Goal: Task Accomplishment & Management: Complete application form

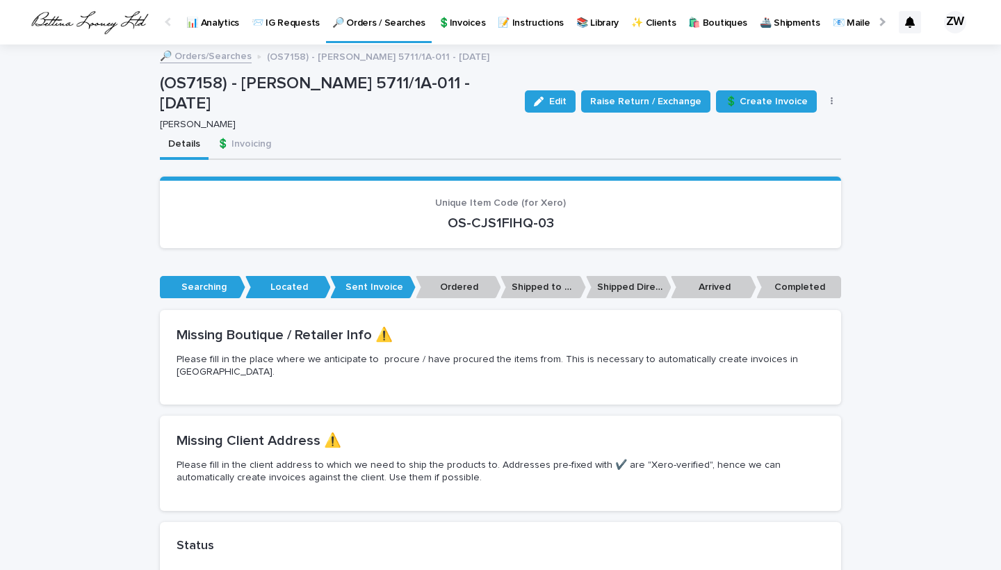
click at [433, 215] on p "OS-CJS1FIHQ-03" at bounding box center [501, 223] width 648 height 17
drag, startPoint x: 245, startPoint y: 81, endPoint x: 496, endPoint y: 84, distance: 250.9
click at [496, 84] on p "(OS7158) - [PERSON_NAME] 5711/1A-011 - [DATE]" at bounding box center [337, 94] width 354 height 40
click at [366, 13] on p "🔎 Orders / Searches" at bounding box center [378, 14] width 93 height 29
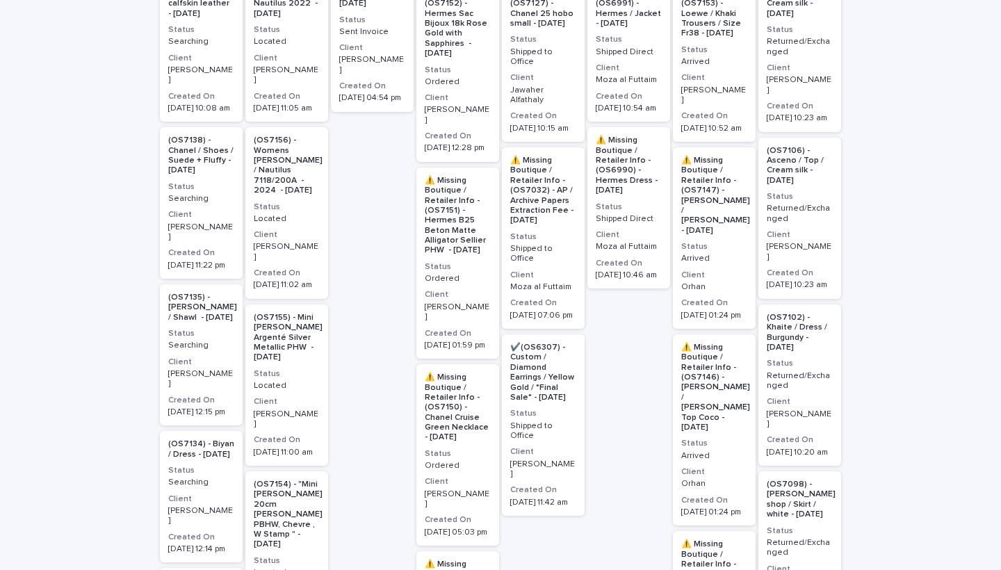
scroll to position [582, 0]
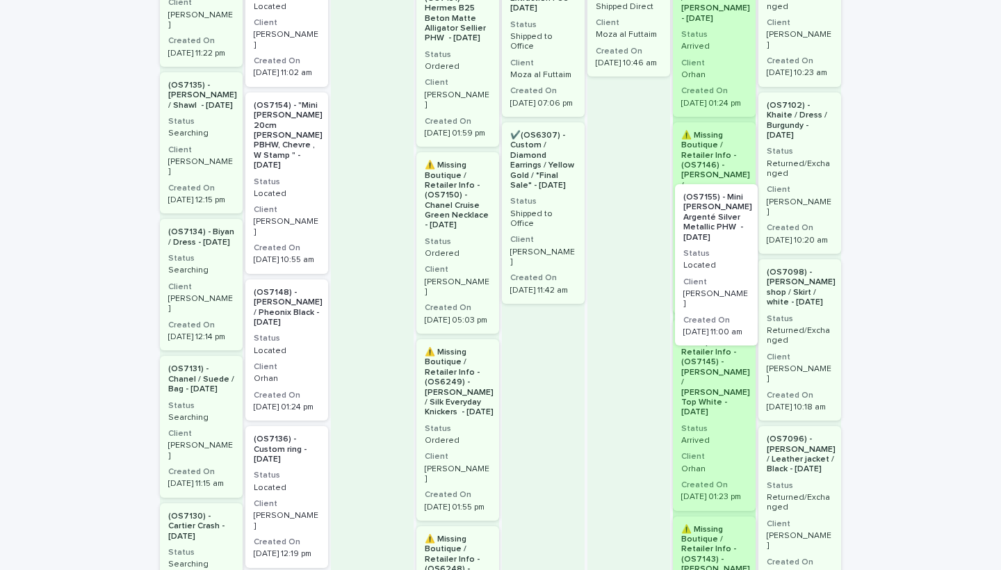
drag, startPoint x: 288, startPoint y: 211, endPoint x: 721, endPoint y: 309, distance: 443.8
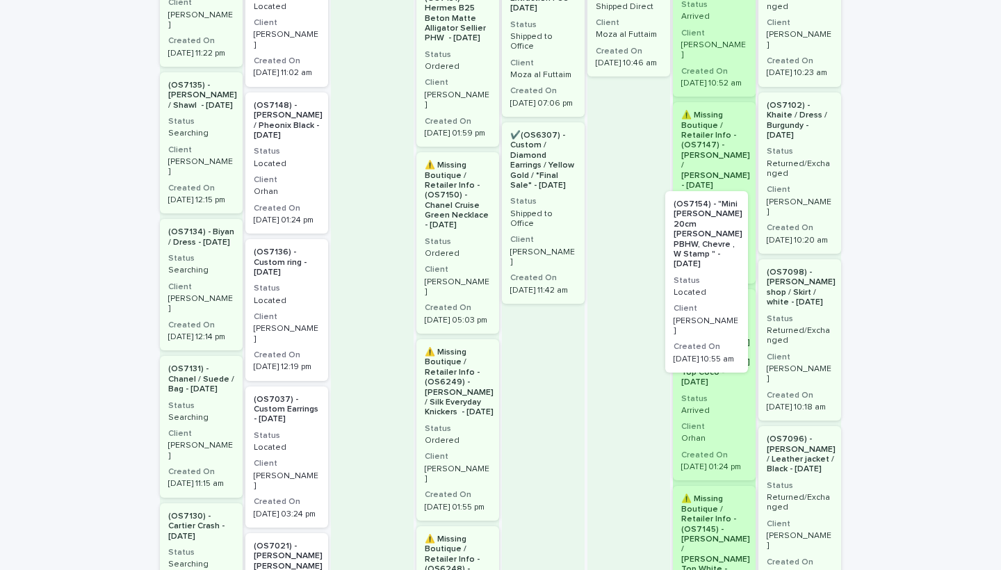
drag, startPoint x: 278, startPoint y: 177, endPoint x: 222, endPoint y: 263, distance: 103.2
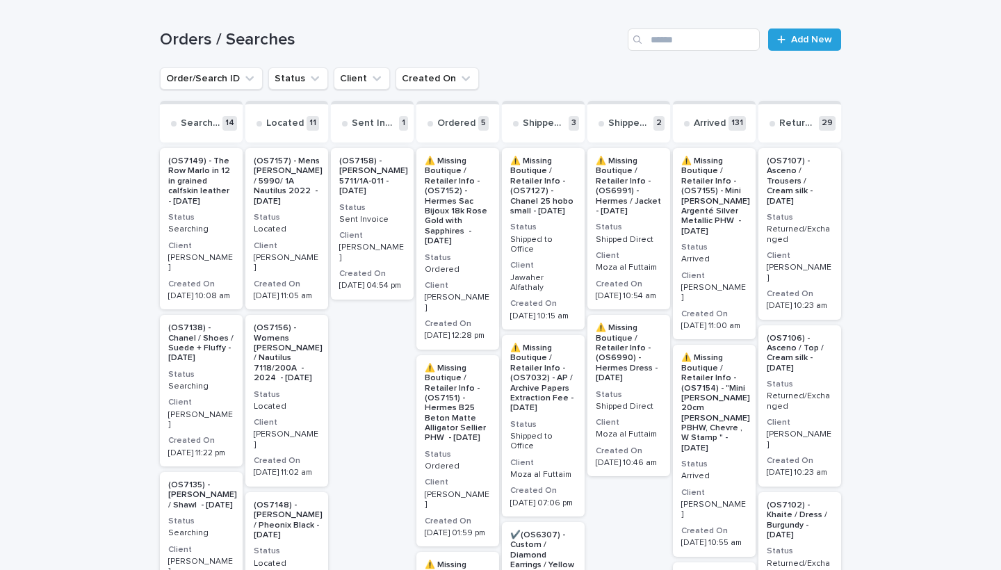
scroll to position [183, 0]
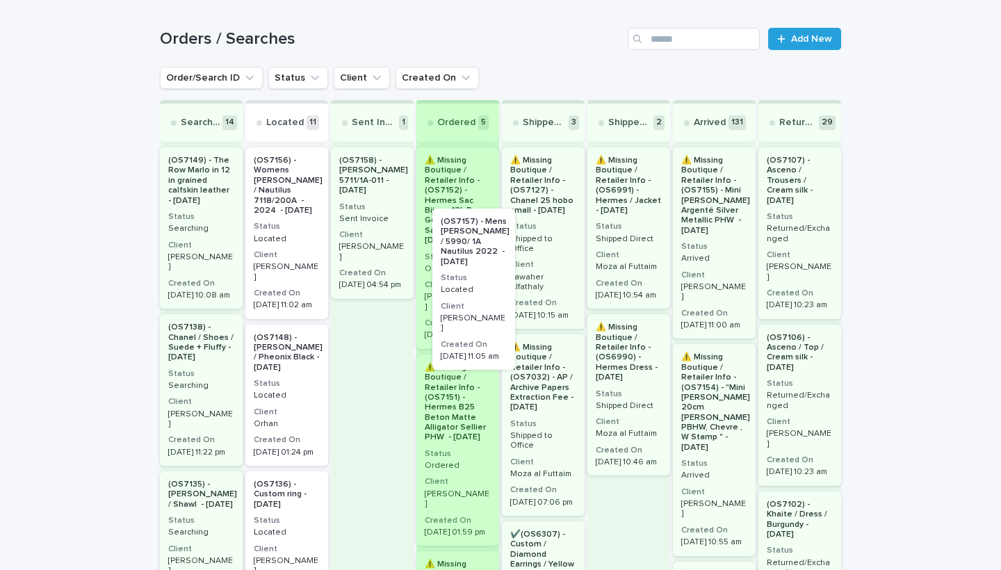
drag, startPoint x: 259, startPoint y: 215, endPoint x: 449, endPoint y: 275, distance: 199.2
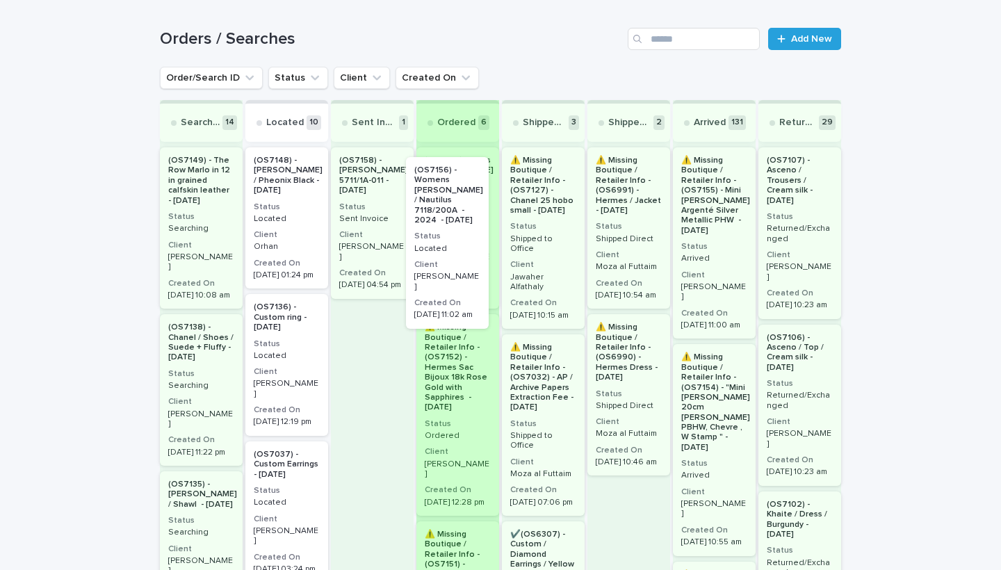
drag, startPoint x: 268, startPoint y: 242, endPoint x: 434, endPoint y: 251, distance: 166.4
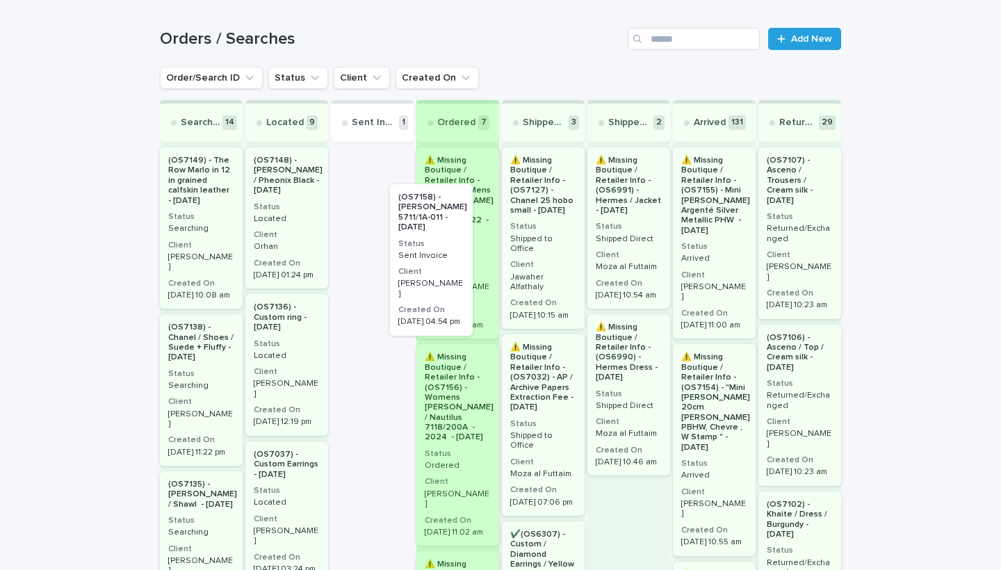
drag, startPoint x: 375, startPoint y: 250, endPoint x: 519, endPoint y: 318, distance: 159.8
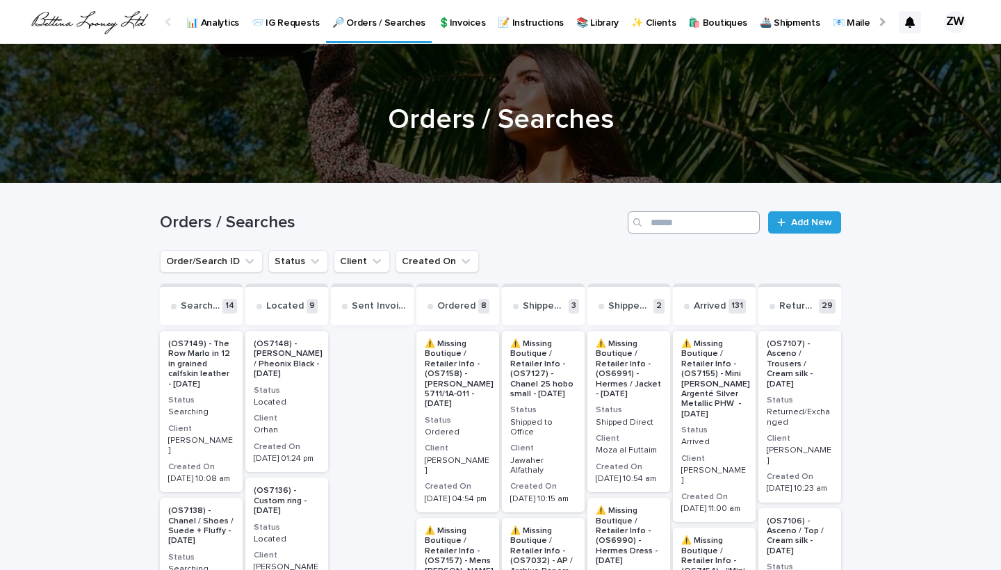
scroll to position [0, 0]
click at [813, 220] on span "Add New" at bounding box center [811, 223] width 41 height 10
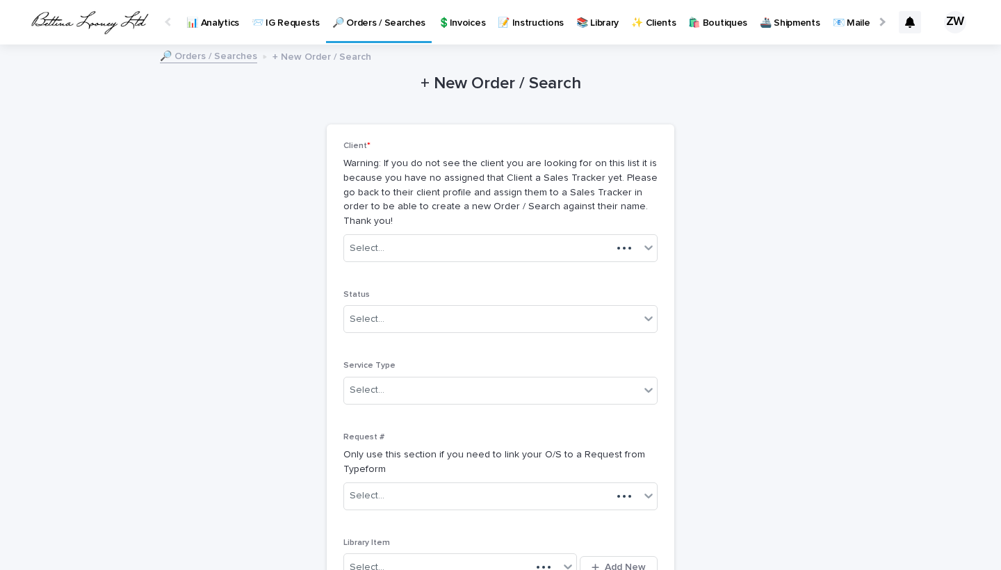
scroll to position [0, -35]
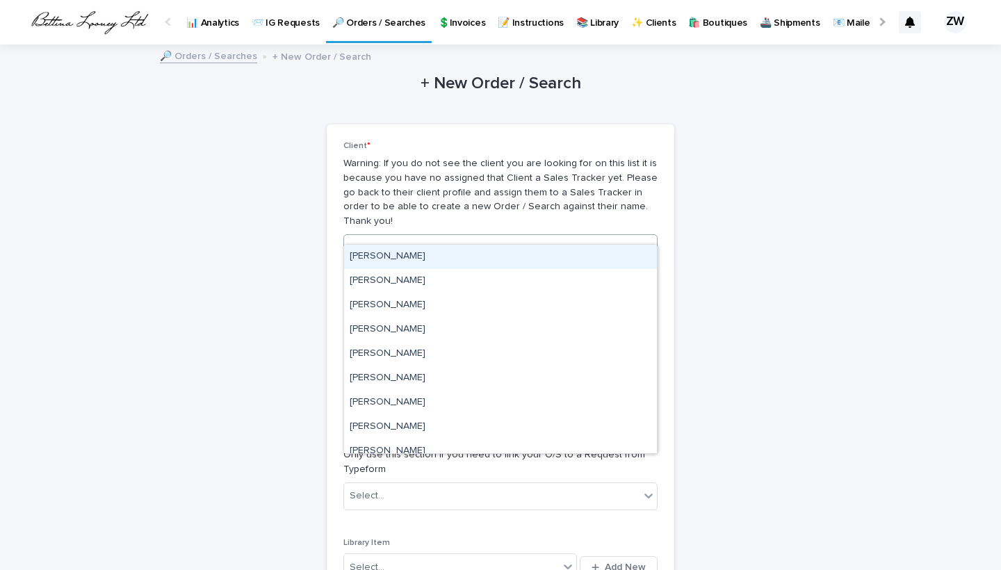
click at [371, 241] on div "Select..." at bounding box center [367, 248] width 35 height 15
type input "*****"
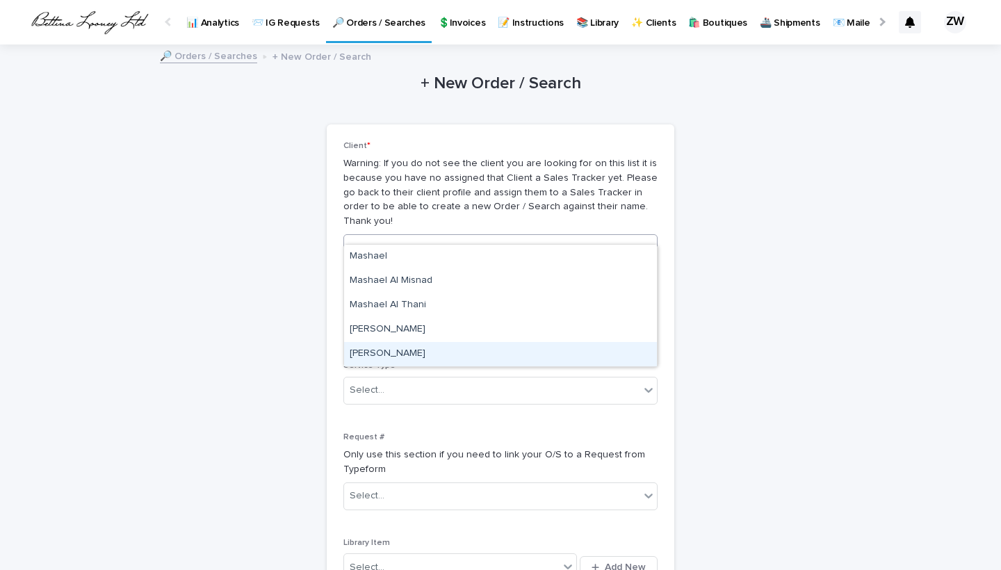
click at [379, 343] on div "[PERSON_NAME]" at bounding box center [500, 354] width 313 height 24
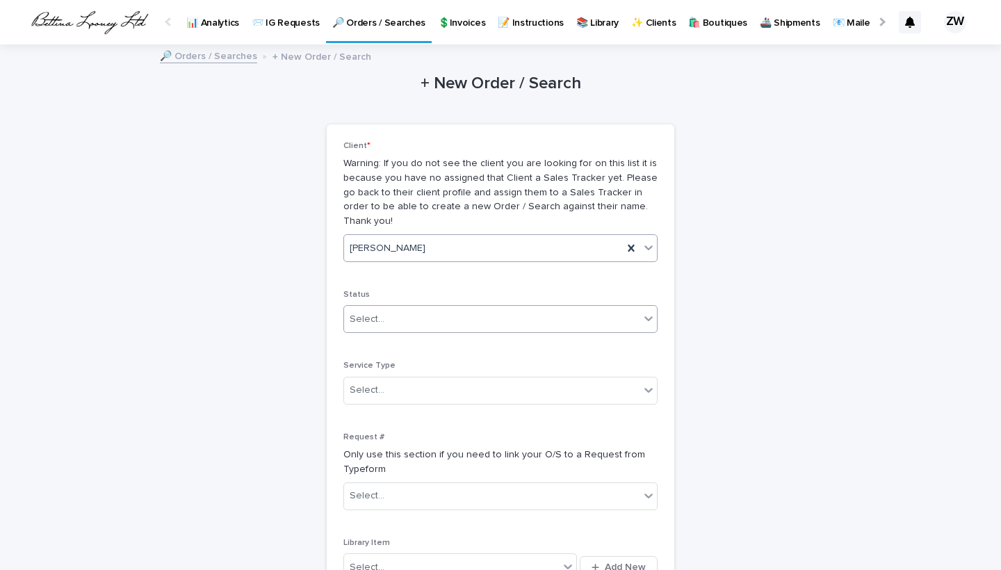
click at [365, 312] on div "Select..." at bounding box center [367, 319] width 35 height 15
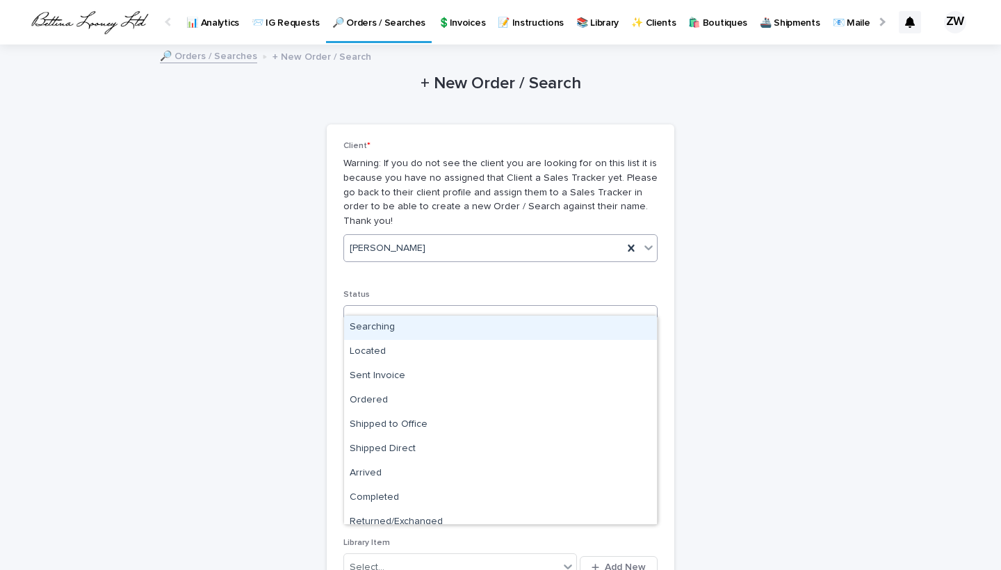
click at [368, 334] on div "Searching" at bounding box center [500, 328] width 313 height 24
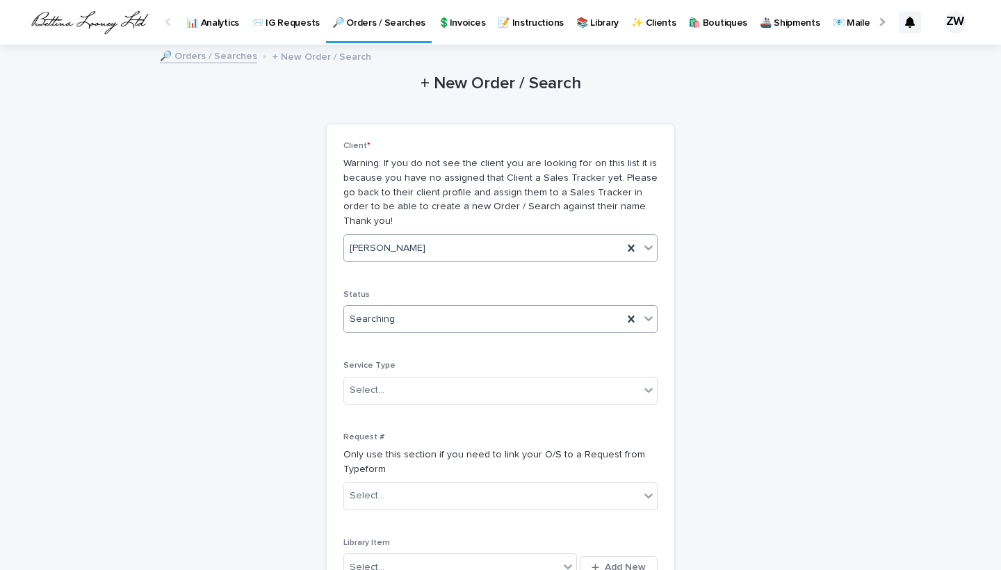
click at [369, 312] on span "Searching" at bounding box center [372, 319] width 45 height 15
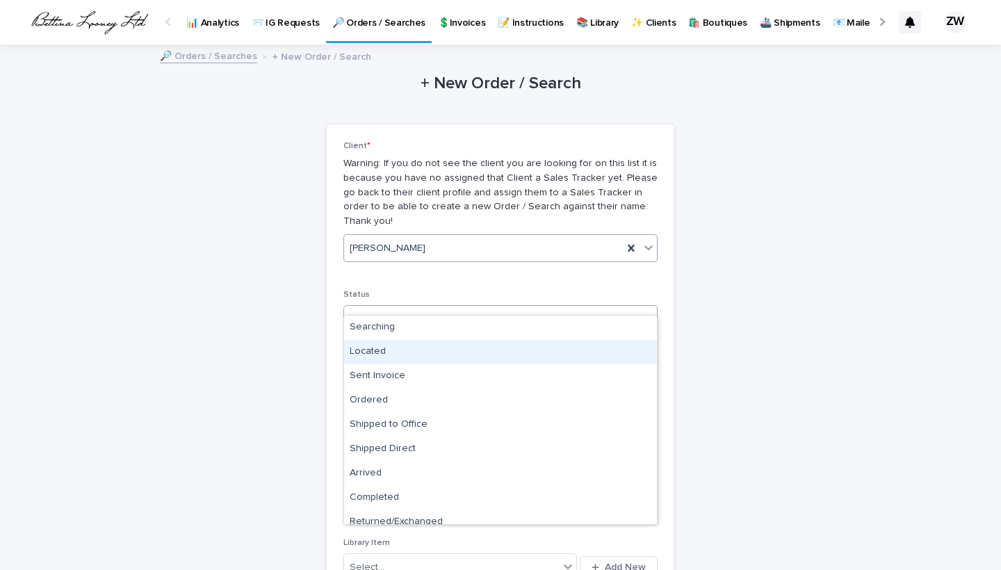
click at [379, 345] on div "Located" at bounding box center [500, 352] width 313 height 24
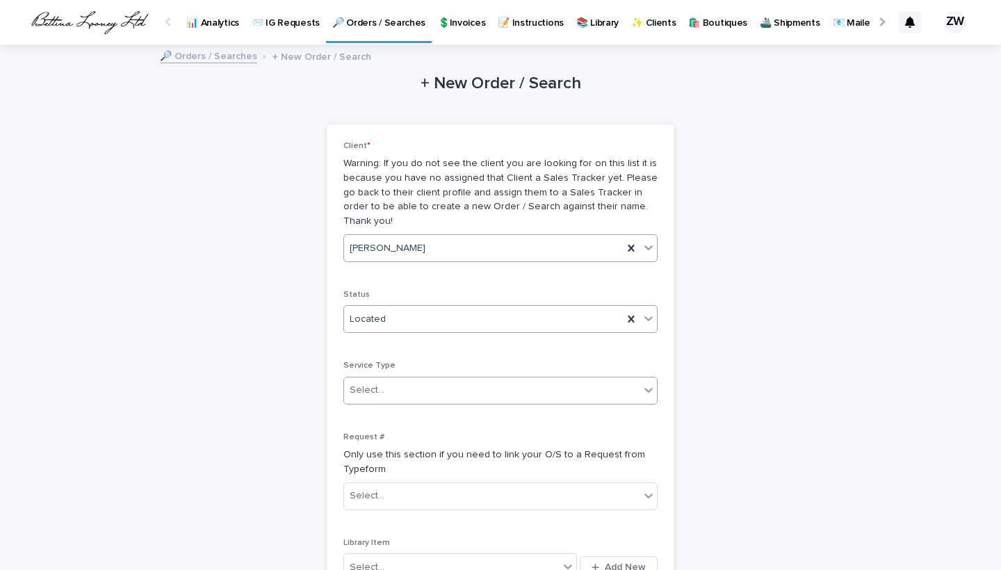
click at [386, 384] on input "text" at bounding box center [386, 390] width 1 height 12
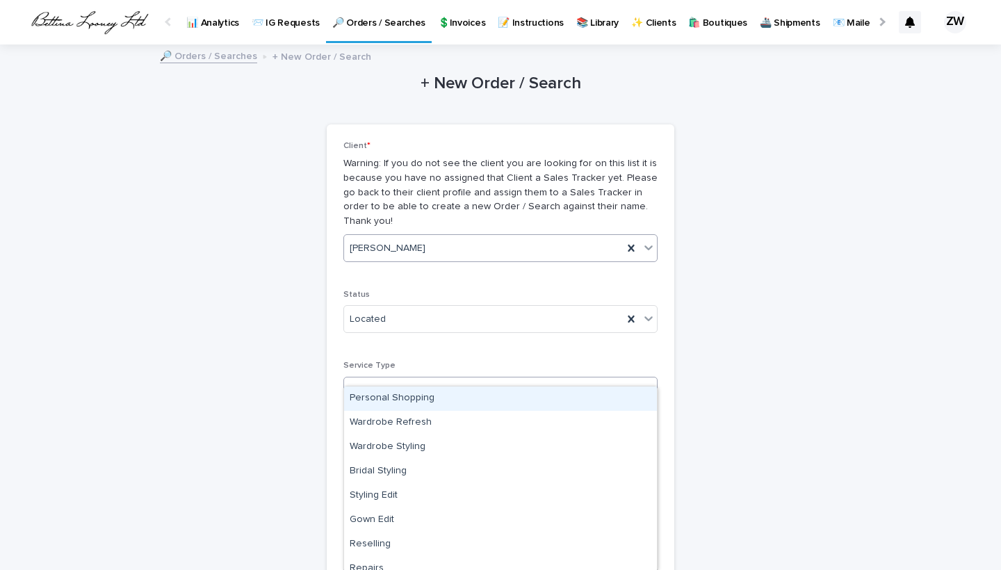
type input "*"
click at [392, 393] on div "Personal Shopping" at bounding box center [500, 398] width 313 height 24
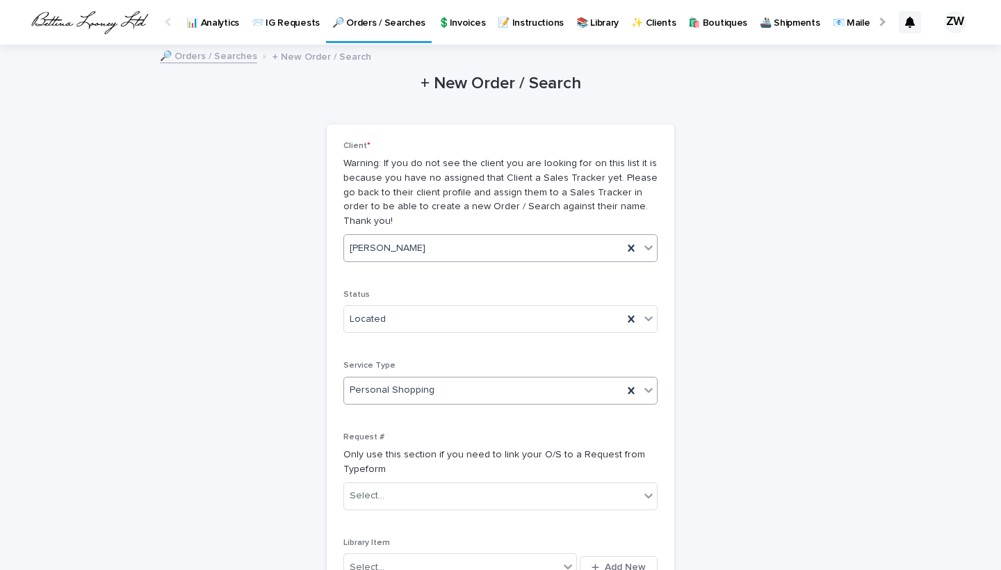
scroll to position [92, 0]
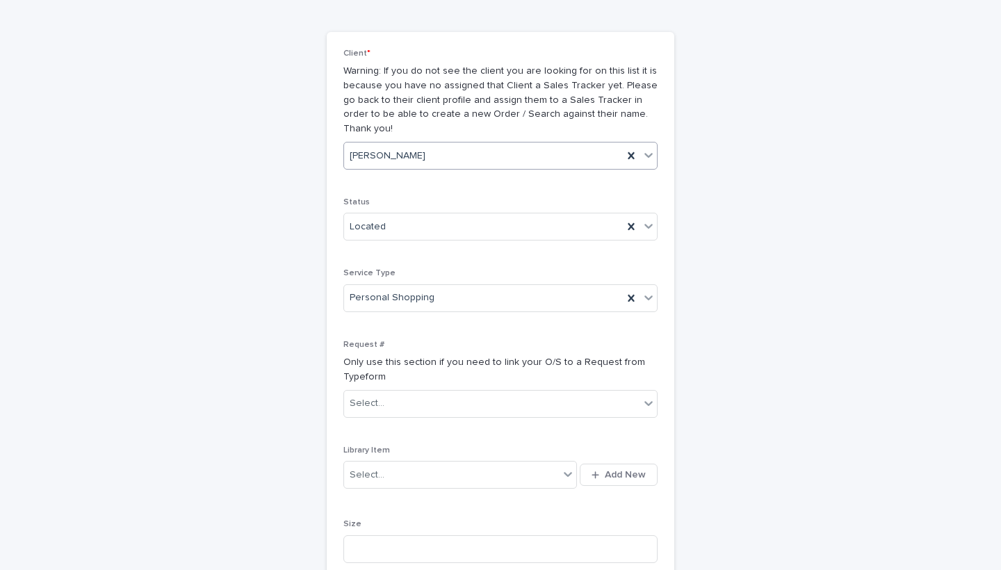
click at [599, 458] on div "Select... Add New" at bounding box center [500, 474] width 314 height 33
click at [606, 470] on span "Add New" at bounding box center [625, 475] width 41 height 10
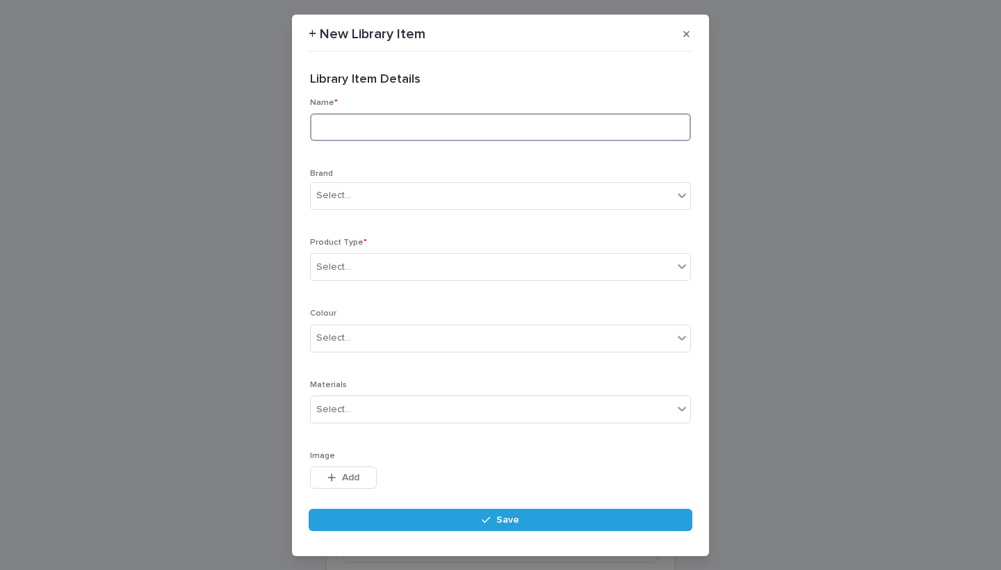
click at [344, 124] on input at bounding box center [500, 127] width 381 height 28
type input "**********"
click at [334, 201] on div "Select..." at bounding box center [333, 195] width 35 height 15
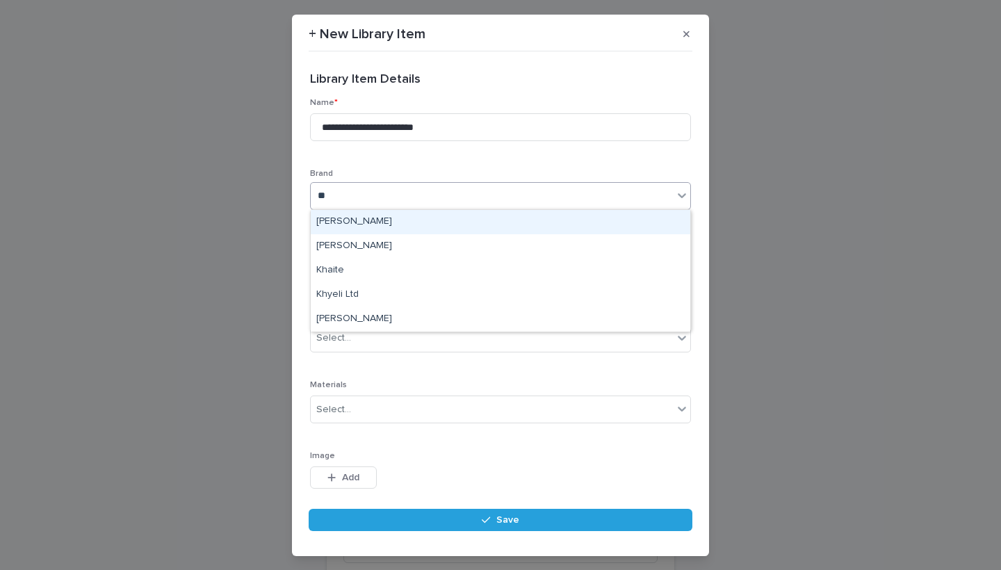
type input "***"
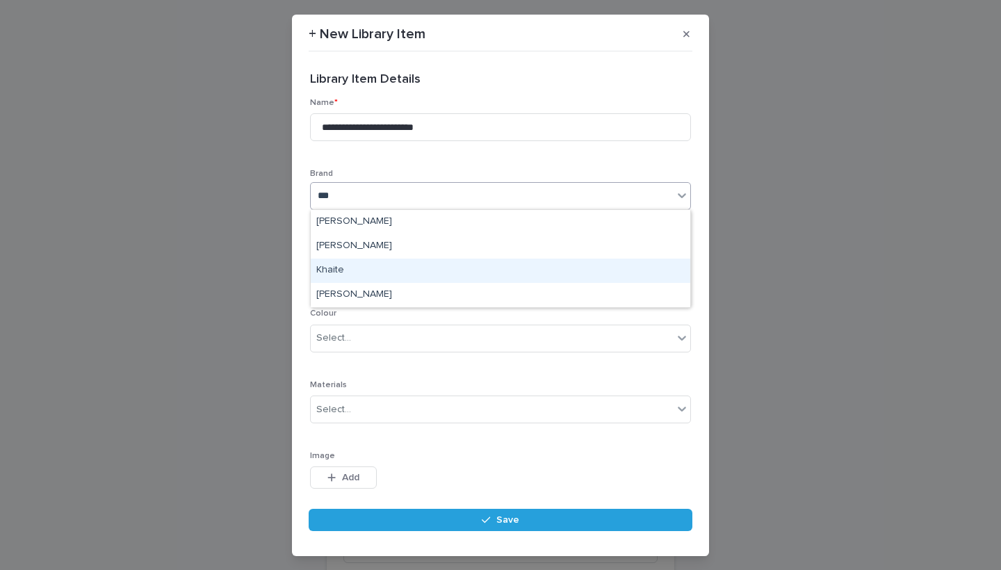
click at [384, 262] on div "Khaite" at bounding box center [501, 271] width 380 height 24
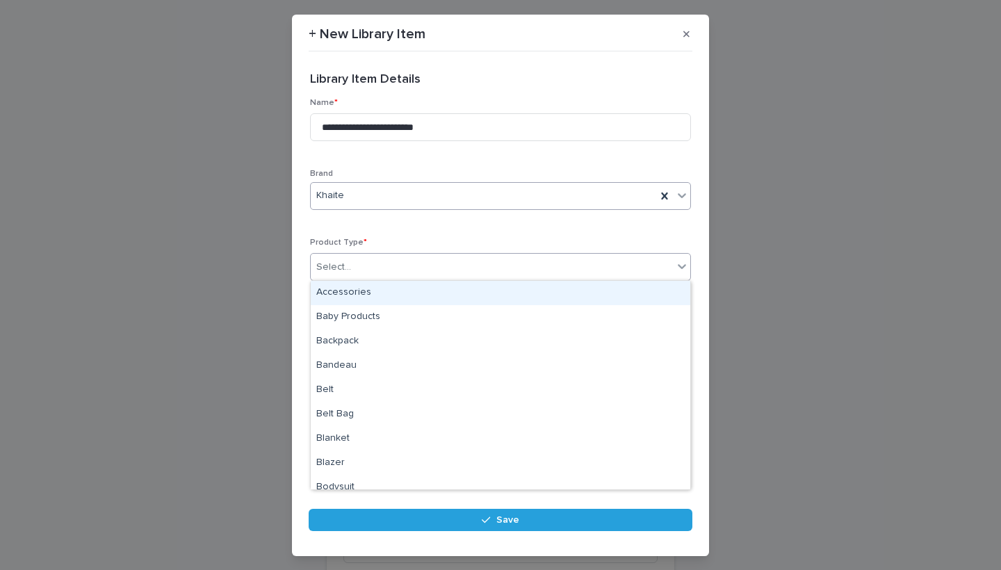
click at [353, 263] on div "Select..." at bounding box center [492, 267] width 362 height 23
type input "****"
click at [351, 286] on div "Shoes" at bounding box center [501, 293] width 380 height 24
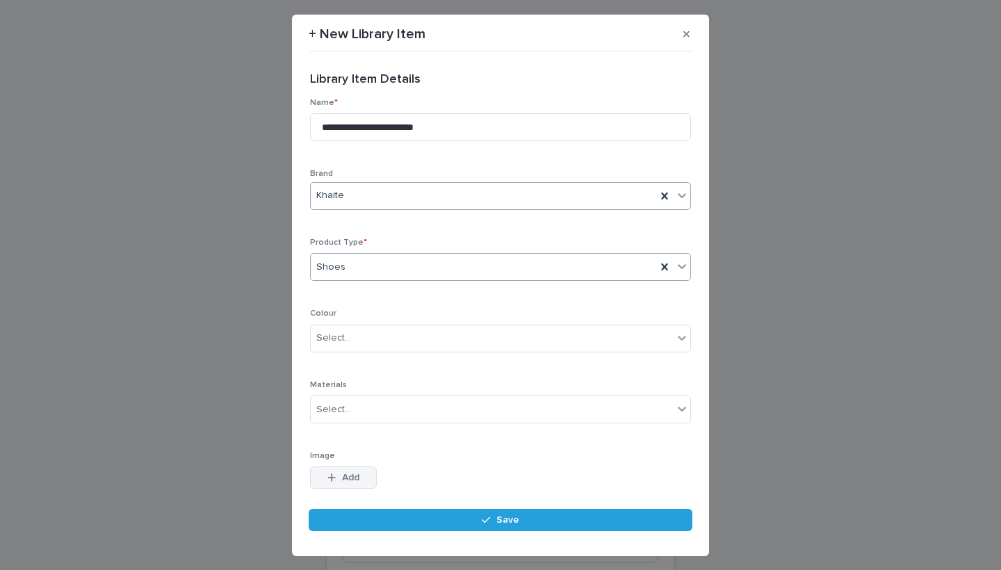
click at [348, 468] on button "Add" at bounding box center [343, 477] width 67 height 22
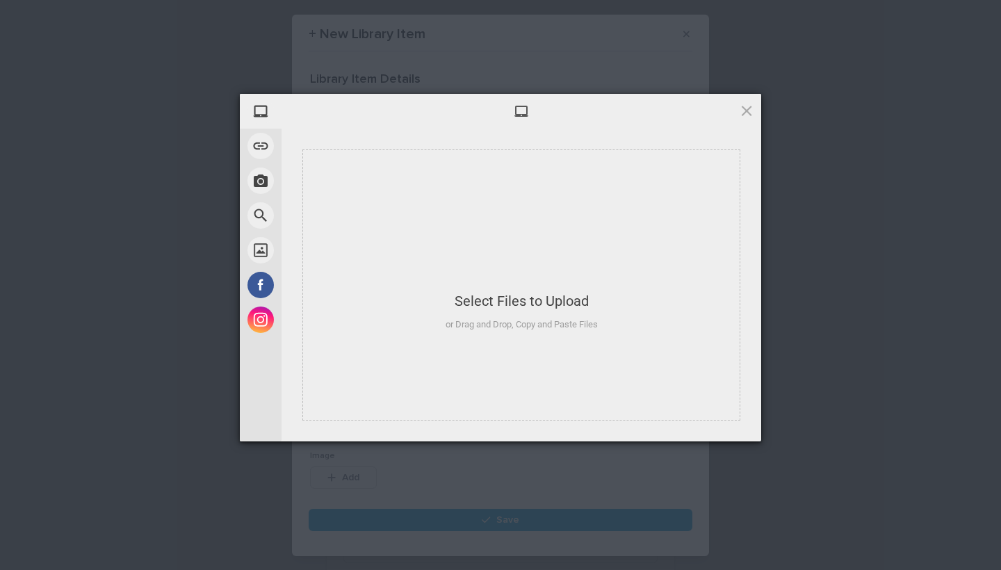
click at [539, 286] on div "Select Files to Upload or Drag and Drop, Copy and Paste Files" at bounding box center [522, 285] width 152 height 92
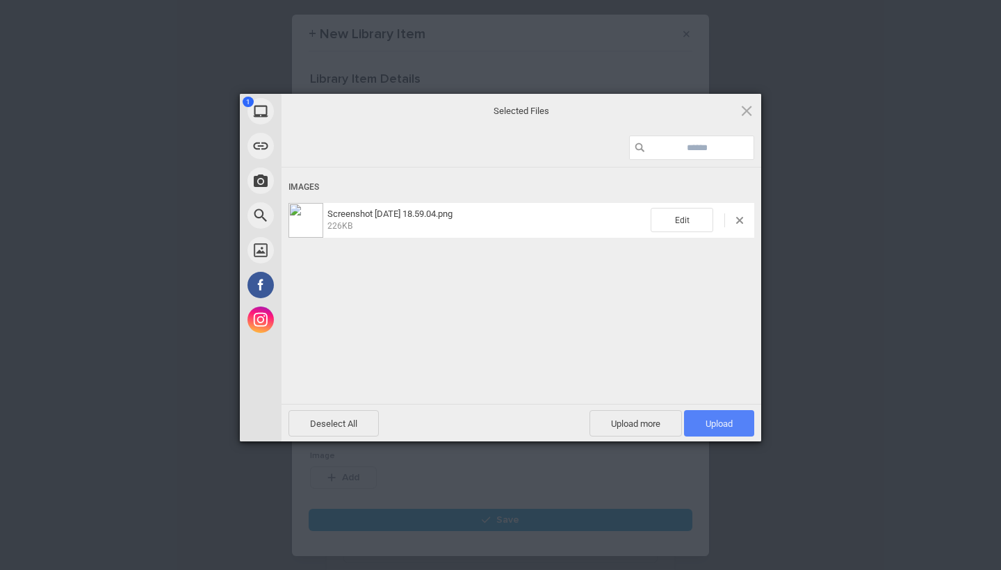
click at [719, 418] on span "Upload 1" at bounding box center [718, 423] width 27 height 10
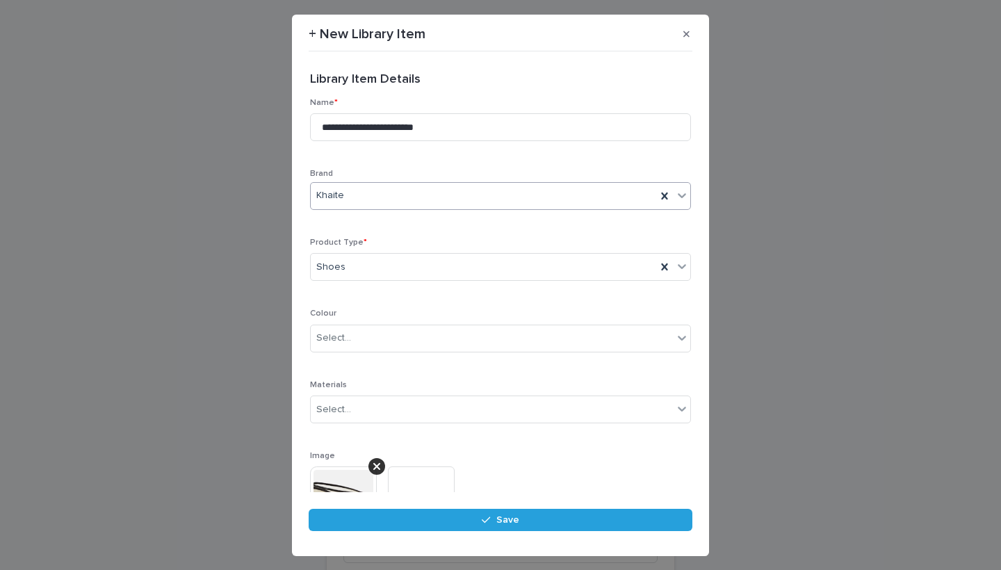
click at [560, 523] on button "Save" at bounding box center [501, 520] width 384 height 22
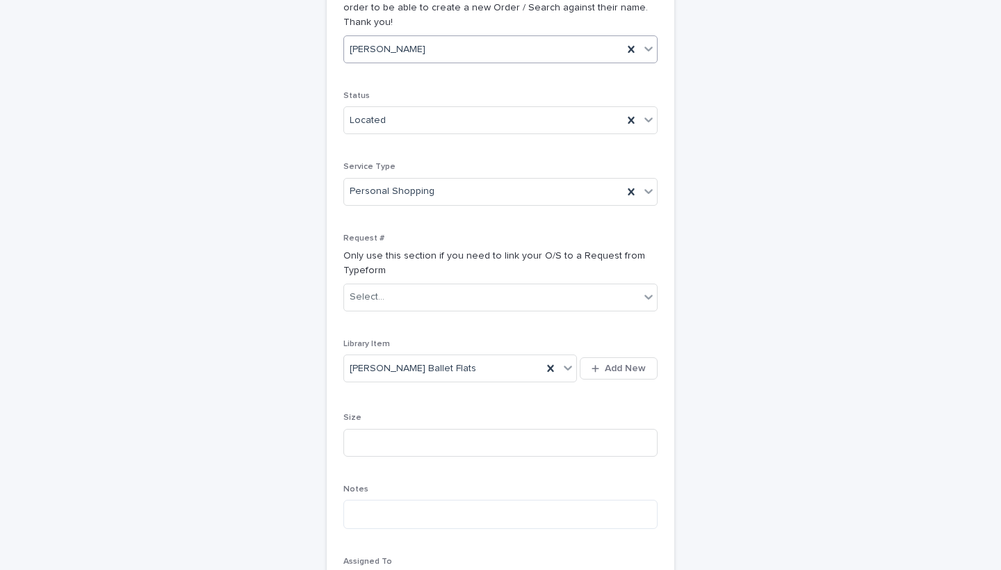
scroll to position [247, 0]
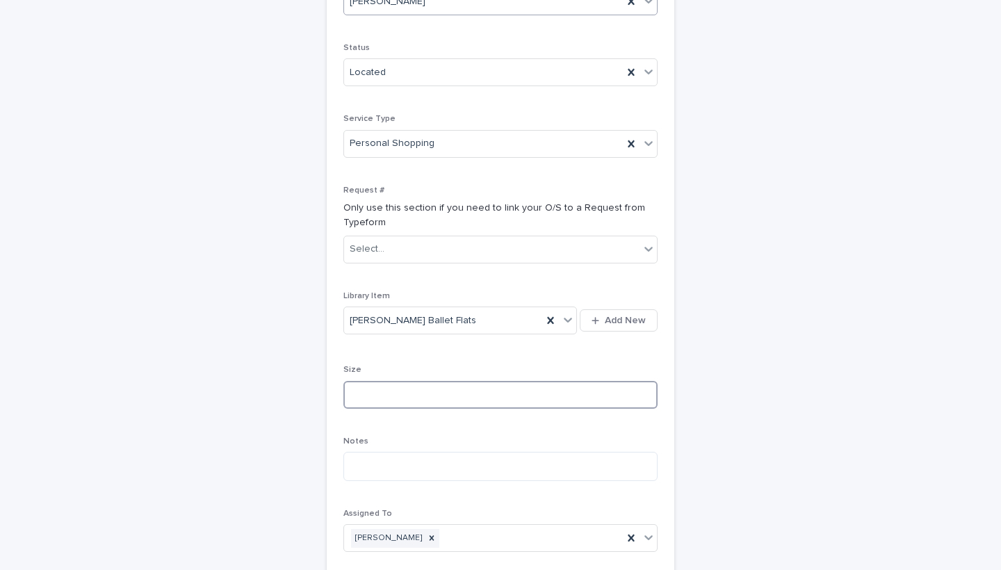
click at [386, 381] on input at bounding box center [500, 395] width 314 height 28
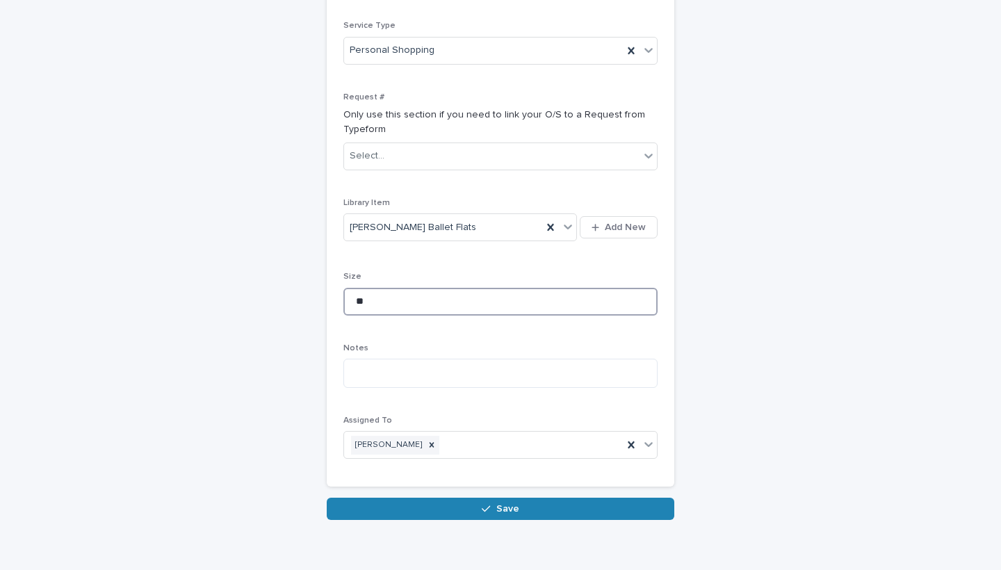
type input "**"
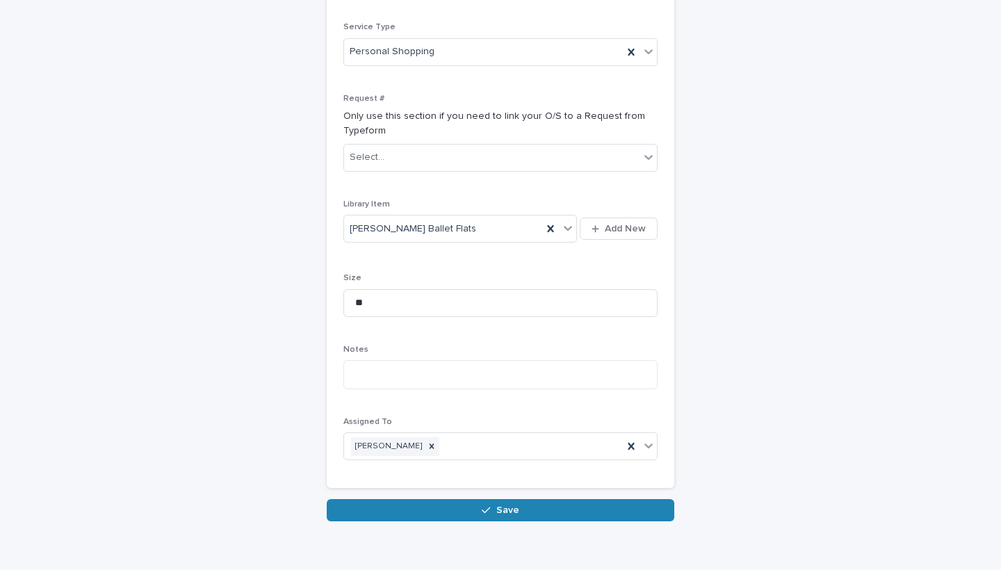
click at [430, 499] on button "Save" at bounding box center [501, 510] width 348 height 22
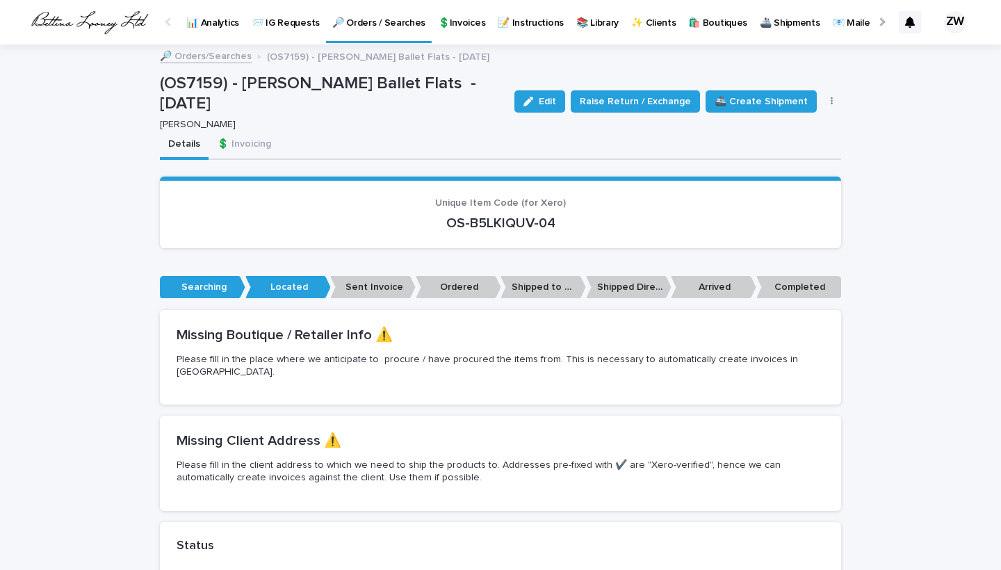
scroll to position [0, -35]
click at [395, 21] on p "🔎 Orders / Searches" at bounding box center [378, 14] width 93 height 29
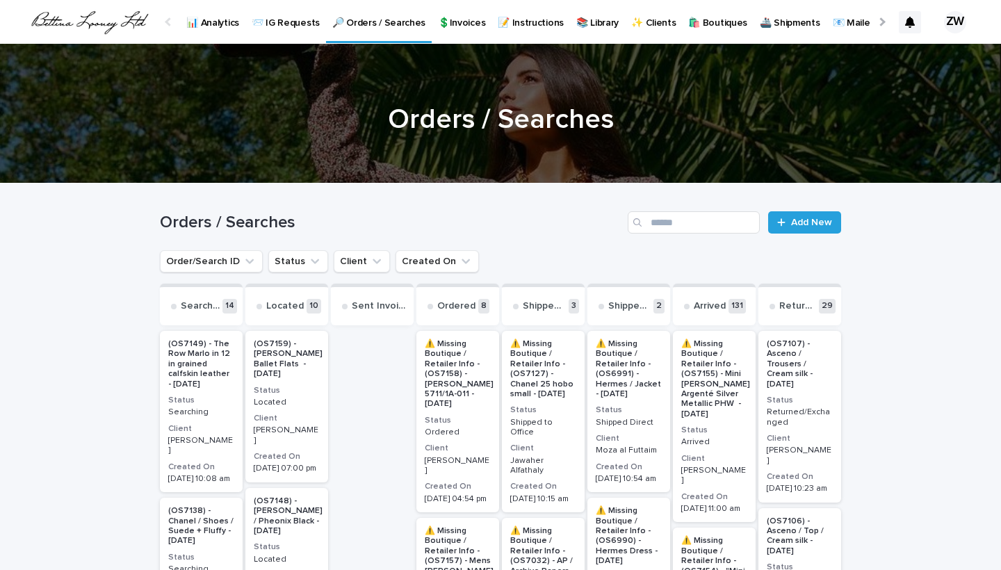
scroll to position [114, 0]
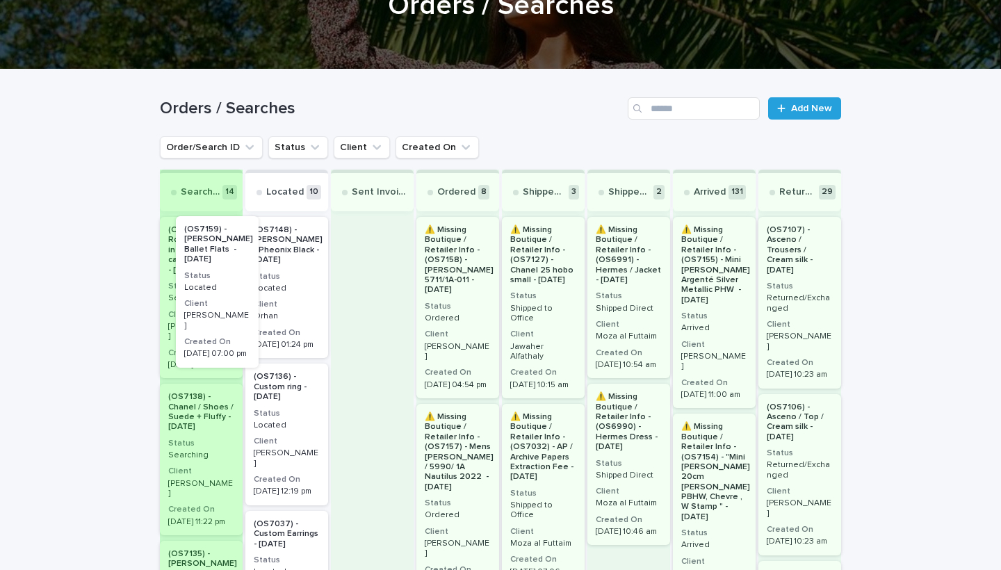
drag, startPoint x: 284, startPoint y: 324, endPoint x: 209, endPoint y: 323, distance: 75.1
